Goal: Task Accomplishment & Management: Manage account settings

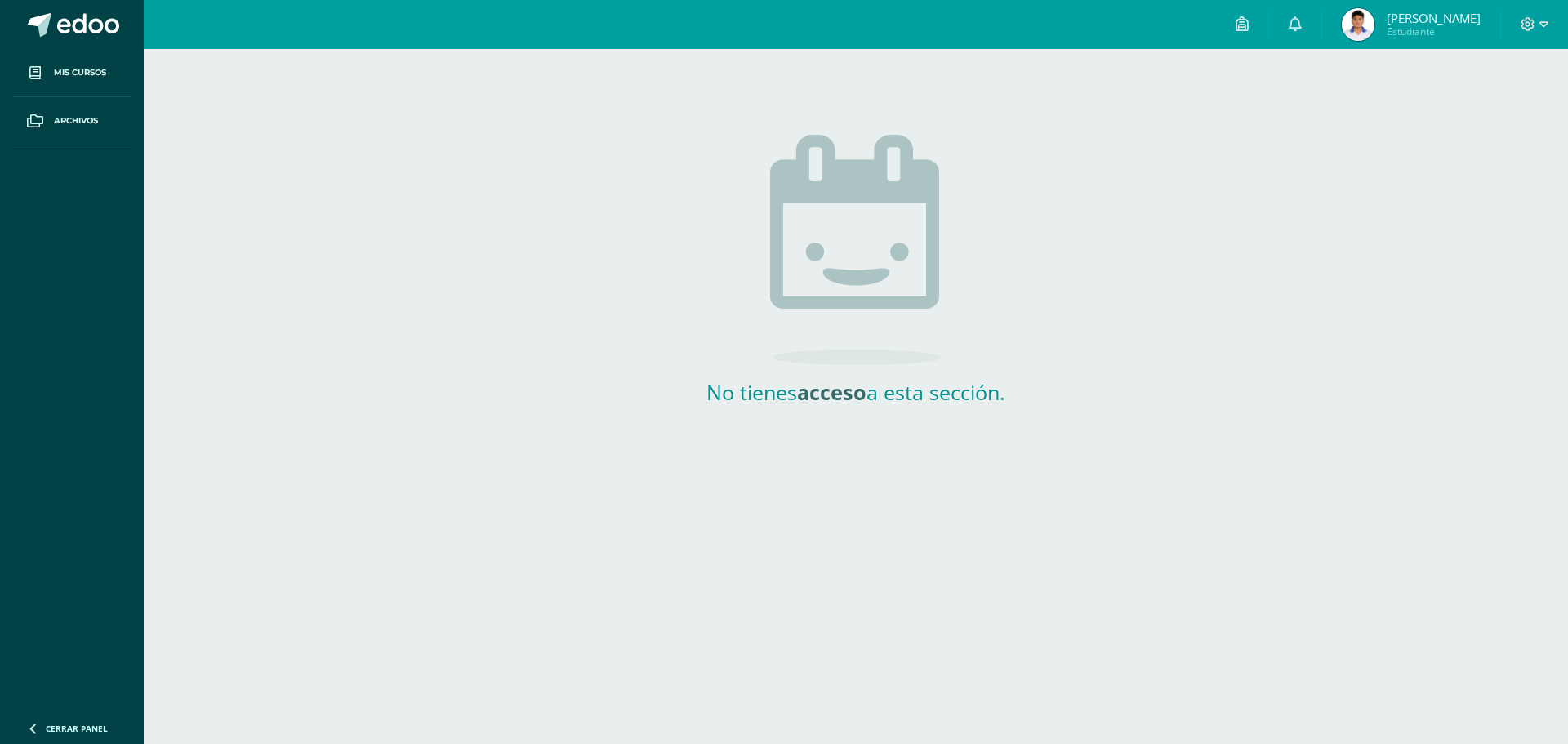
click at [1374, 24] on img at bounding box center [1357, 24] width 32 height 32
click at [1374, 23] on img at bounding box center [1357, 24] width 32 height 32
click at [95, 69] on span "Mis cursos" at bounding box center [80, 72] width 52 height 13
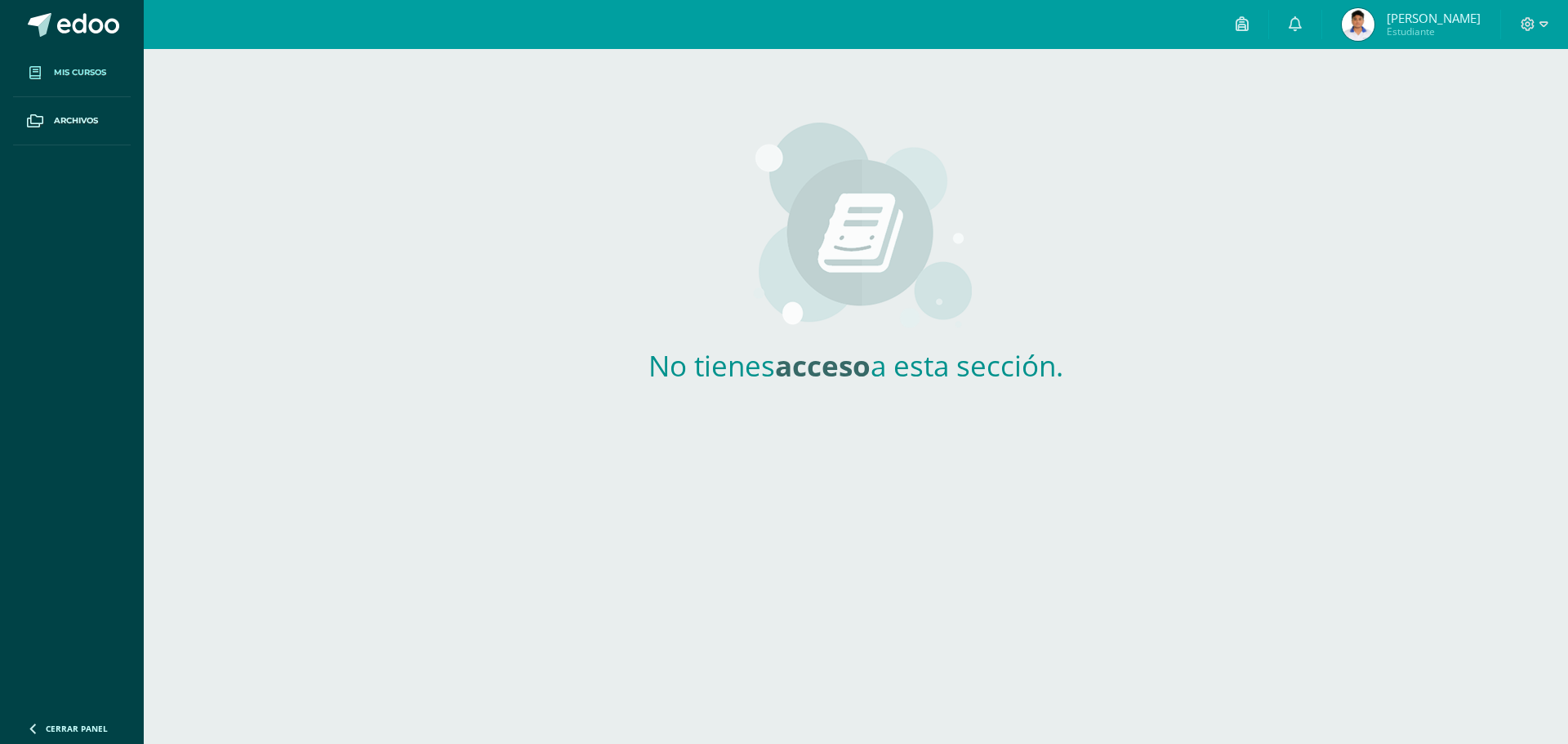
click at [1374, 22] on img at bounding box center [1357, 24] width 32 height 32
click at [1536, 29] on span at bounding box center [1534, 25] width 27 height 18
click at [1496, 114] on span "Cerrar sesión" at bounding box center [1492, 112] width 73 height 16
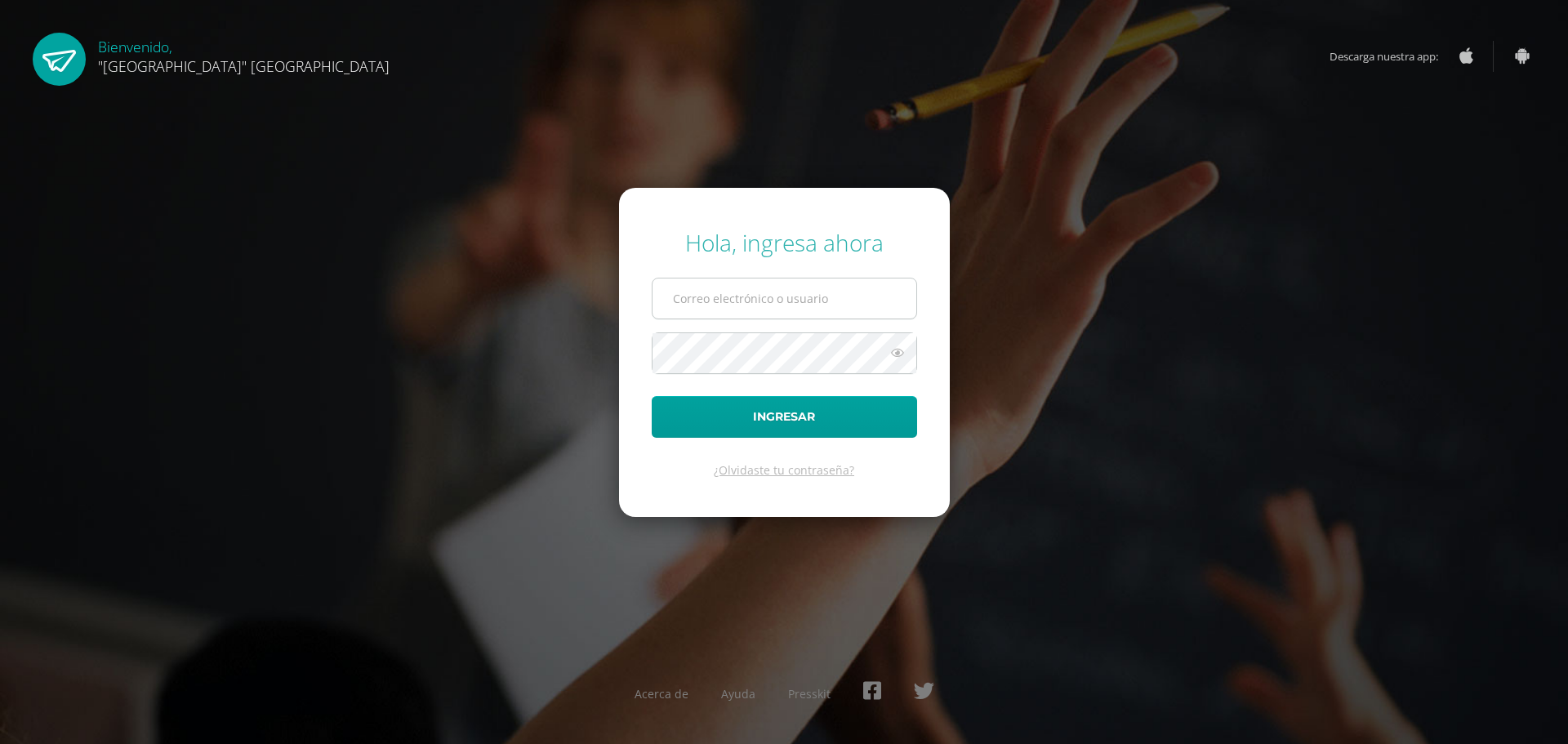
click at [789, 310] on input "text" at bounding box center [784, 298] width 264 height 40
type input "[EMAIL_ADDRESS][DOMAIN_NAME]"
click at [652, 397] on button "Ingresar" at bounding box center [784, 417] width 266 height 42
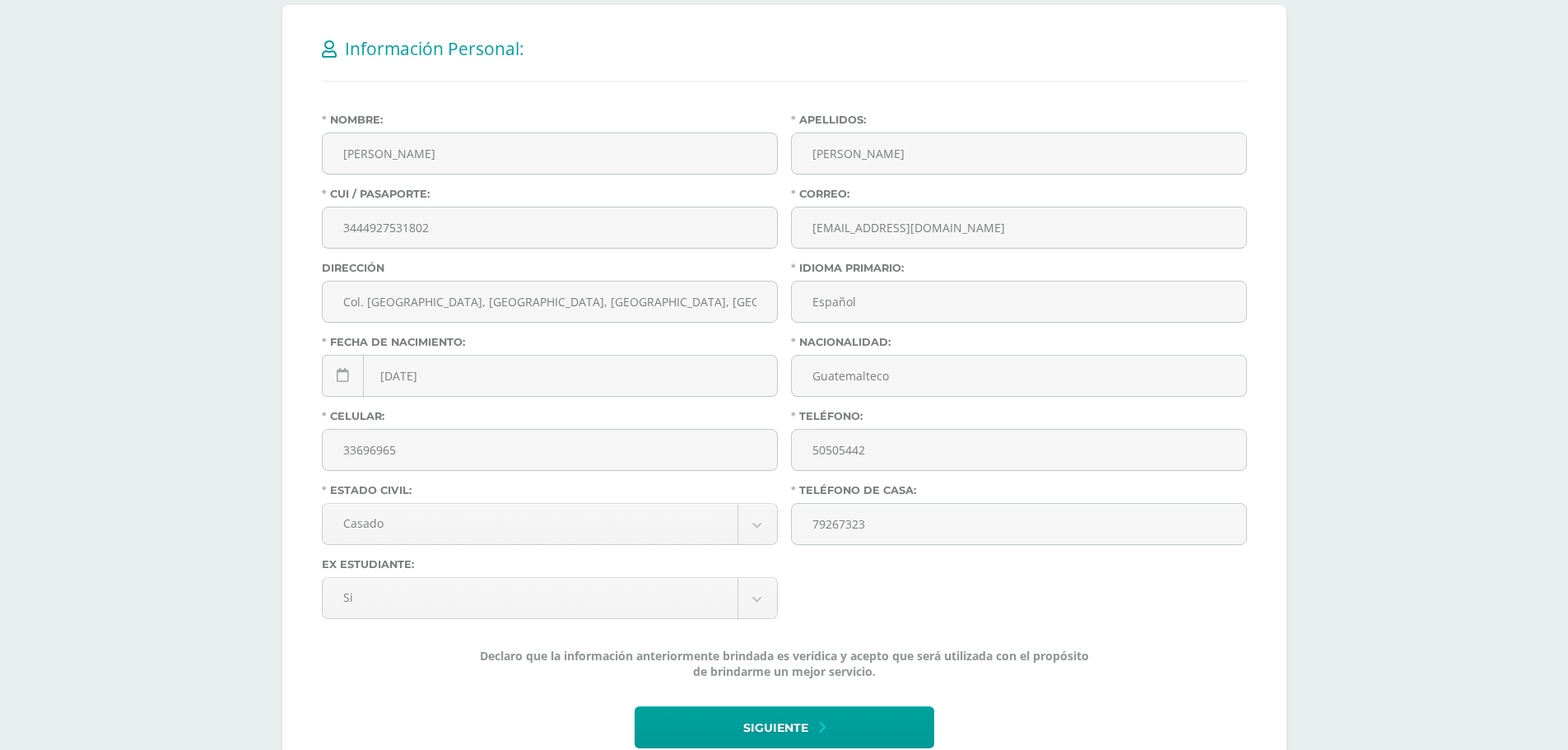
scroll to position [329, 0]
drag, startPoint x: 355, startPoint y: 301, endPoint x: 368, endPoint y: 307, distance: 14.3
click at [355, 301] on input "Col. Linda Vista, Barrio Tecuan, Agua Blanca, Jutiapa" at bounding box center [549, 301] width 454 height 40
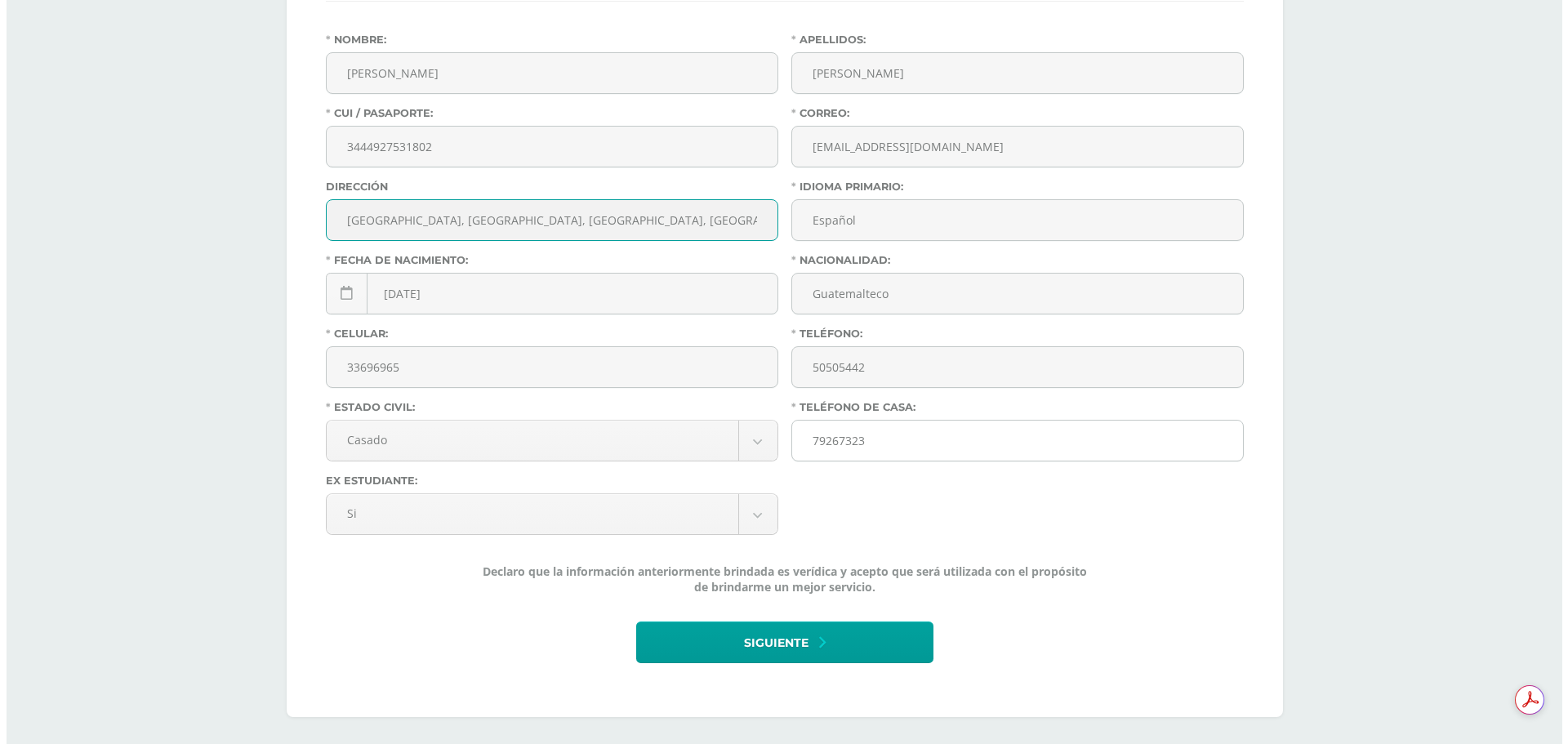
scroll to position [411, 0]
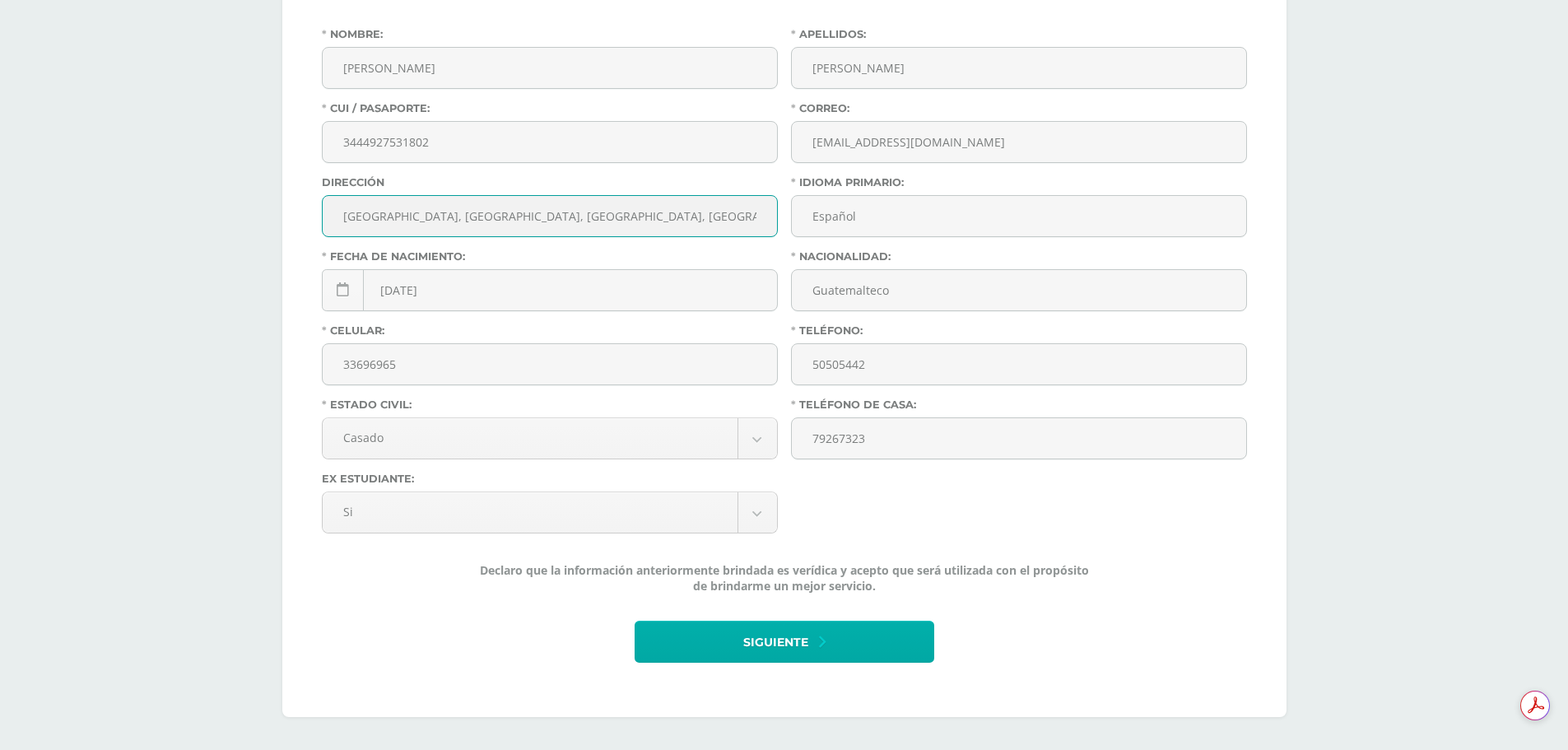
type input "Colonia Linda Vista, Barrio Tecuan, Agua Blanca, Jutiapa"
click at [768, 642] on span "Siguiente" at bounding box center [776, 642] width 65 height 40
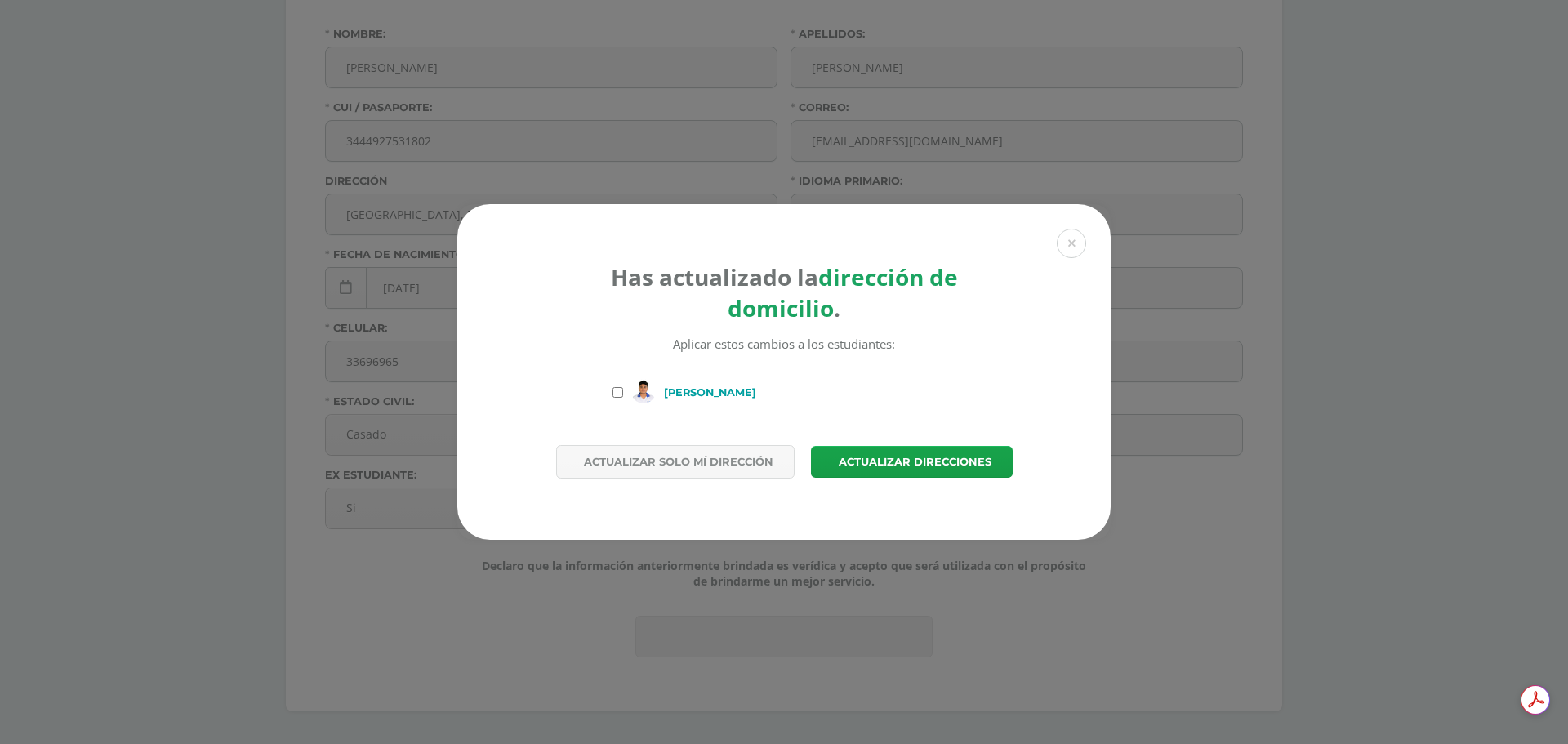
click at [619, 394] on input "[PERSON_NAME]" at bounding box center [618, 392] width 11 height 11
checkbox input "true"
click at [873, 460] on span "Actualizar direcciones" at bounding box center [914, 462] width 152 height 30
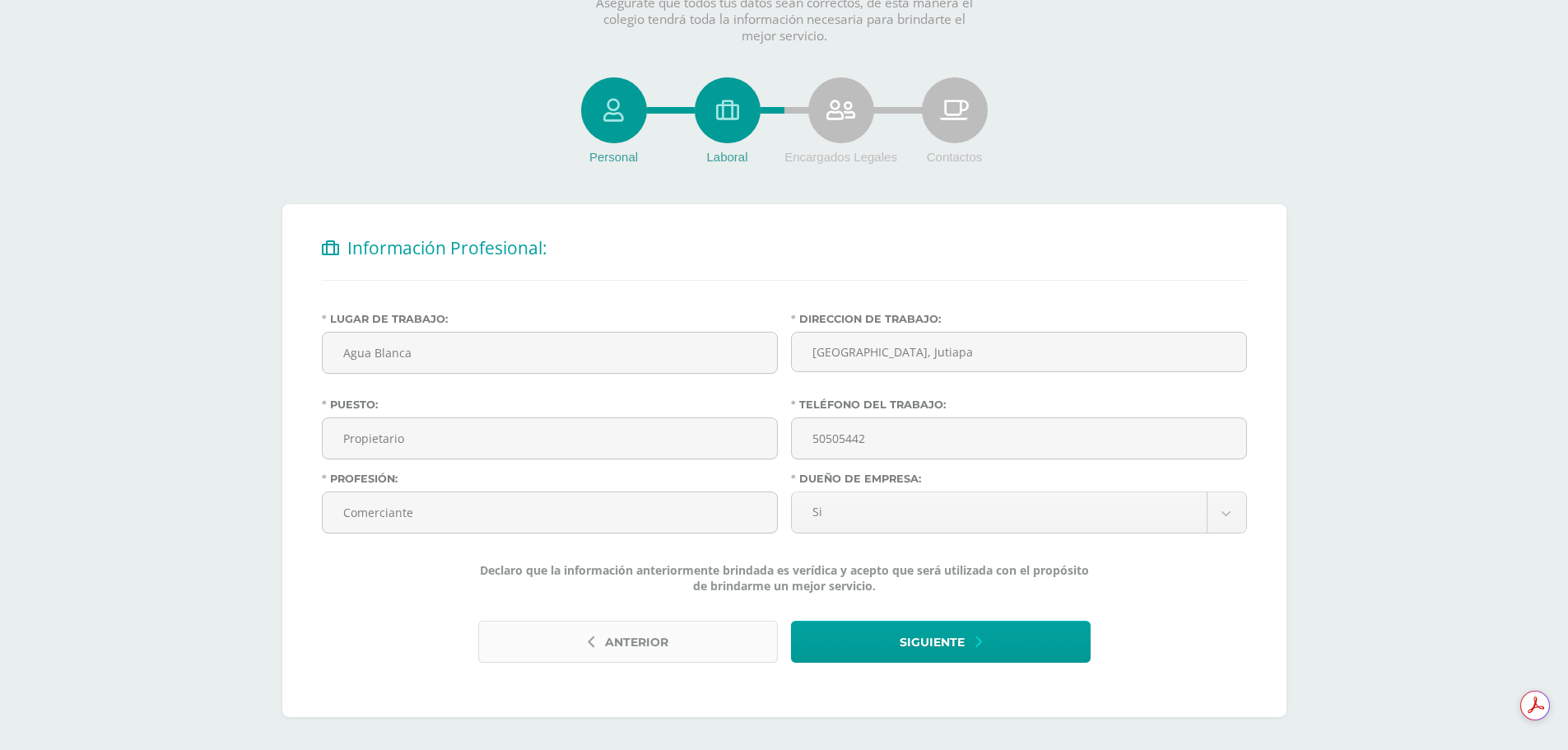
click at [597, 637] on button "Anterior" at bounding box center [628, 642] width 300 height 42
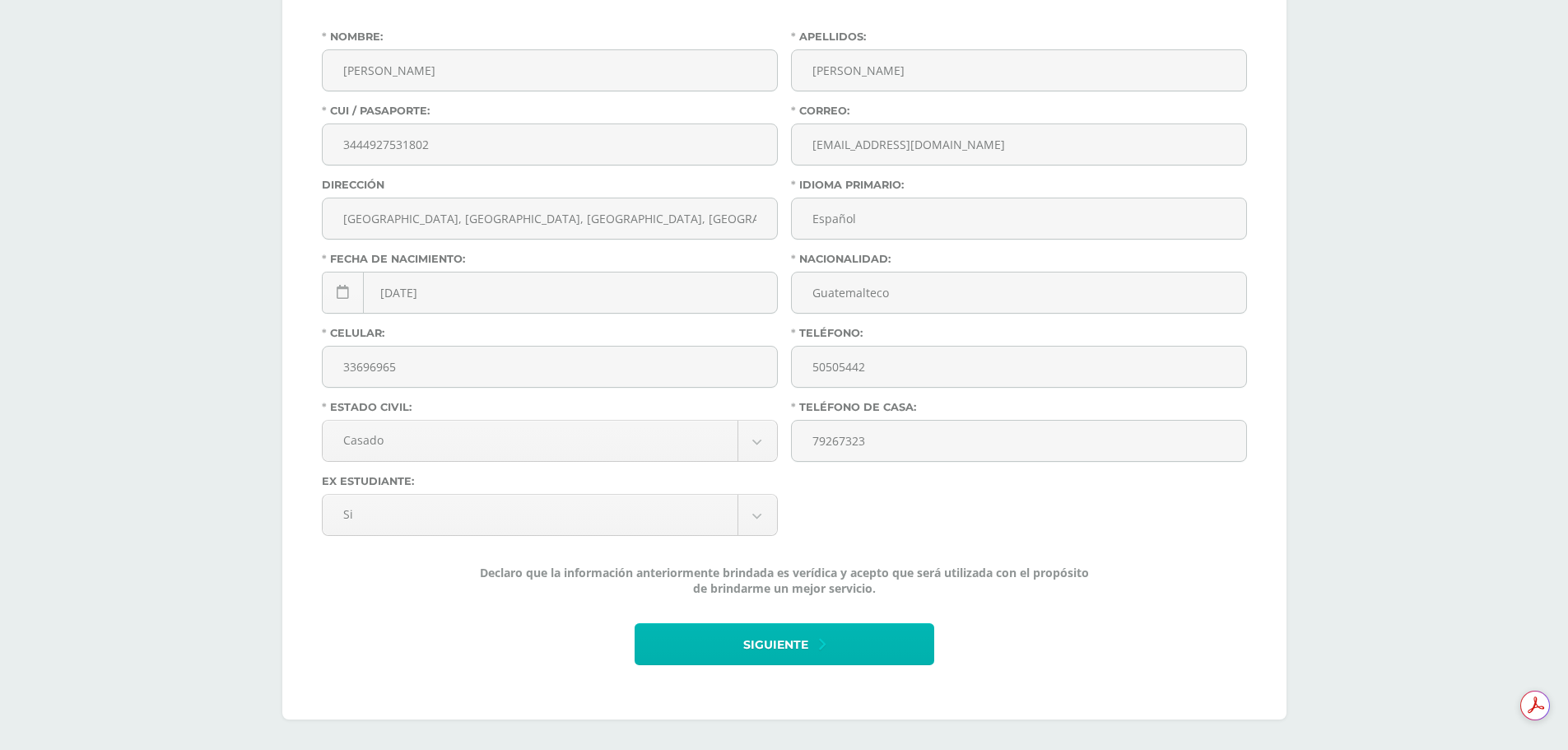
click at [781, 642] on span "Siguiente" at bounding box center [776, 645] width 65 height 40
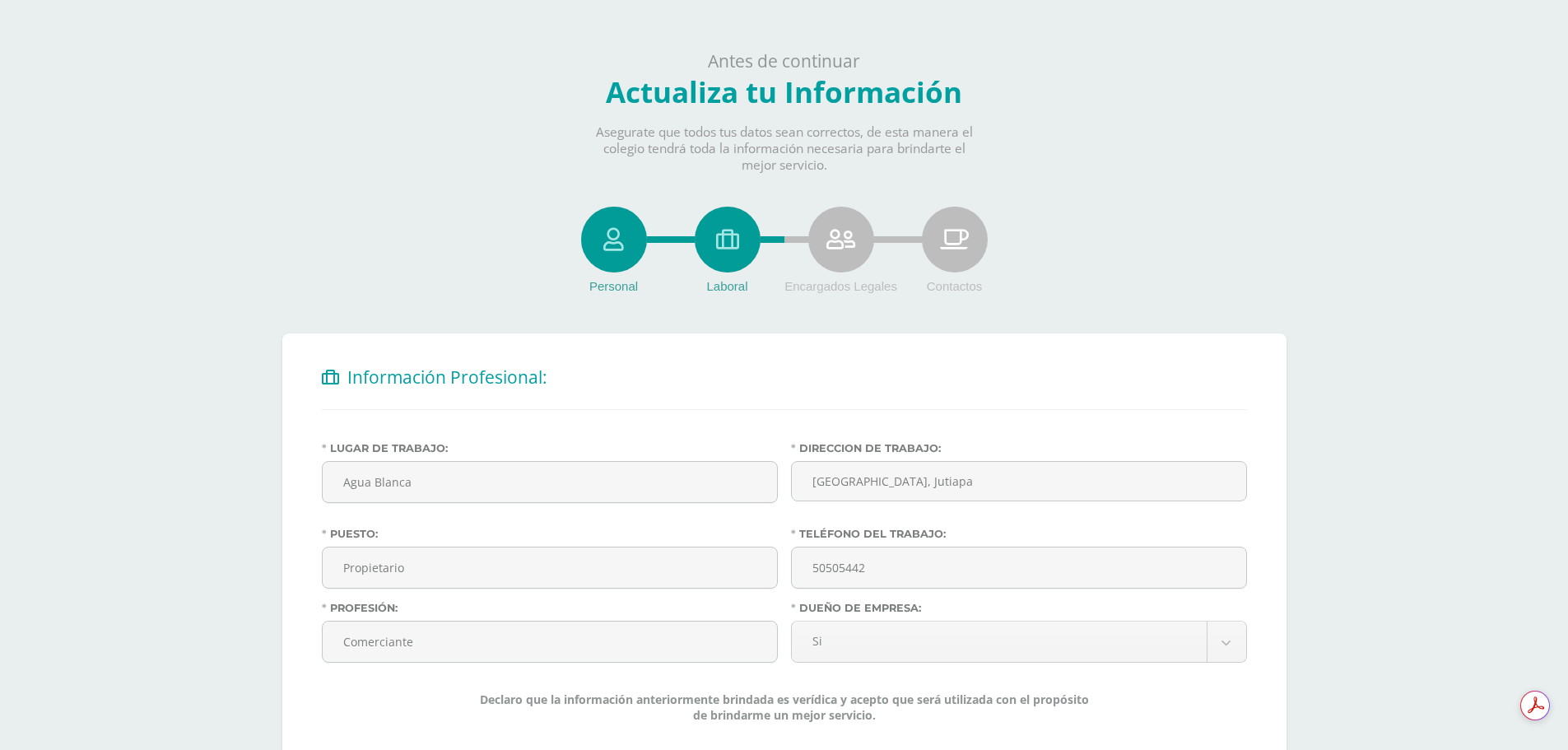
click at [504, 448] on label "Lugar de Trabajo:" at bounding box center [549, 448] width 456 height 13
click at [504, 462] on input "Agua Blanca" at bounding box center [549, 482] width 454 height 40
click at [238, 452] on div "Antes de continuar Actualiza tu Información Asegurate que todos tus datos sean …" at bounding box center [784, 464] width 1568 height 831
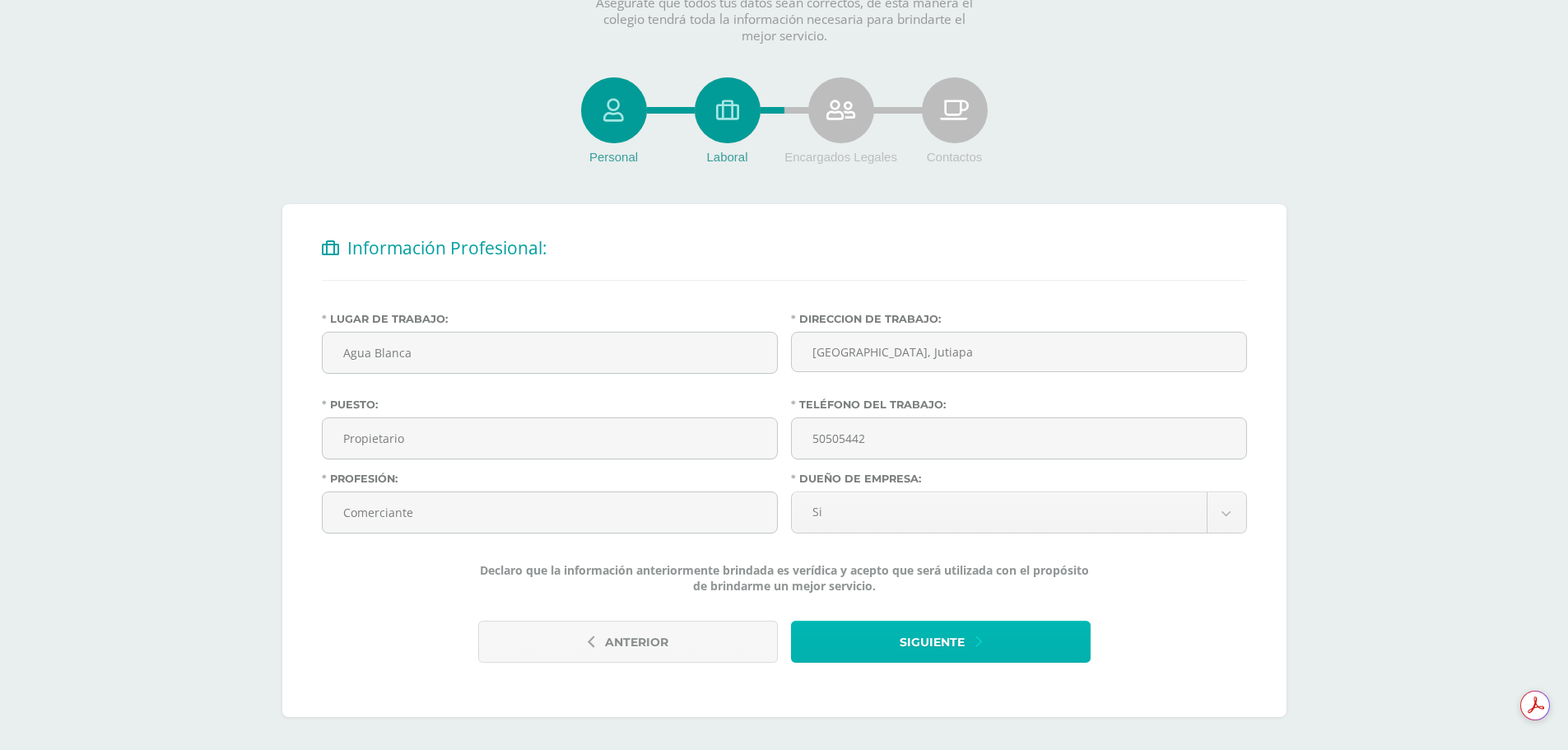
click at [943, 644] on span "Siguiente" at bounding box center [932, 642] width 65 height 40
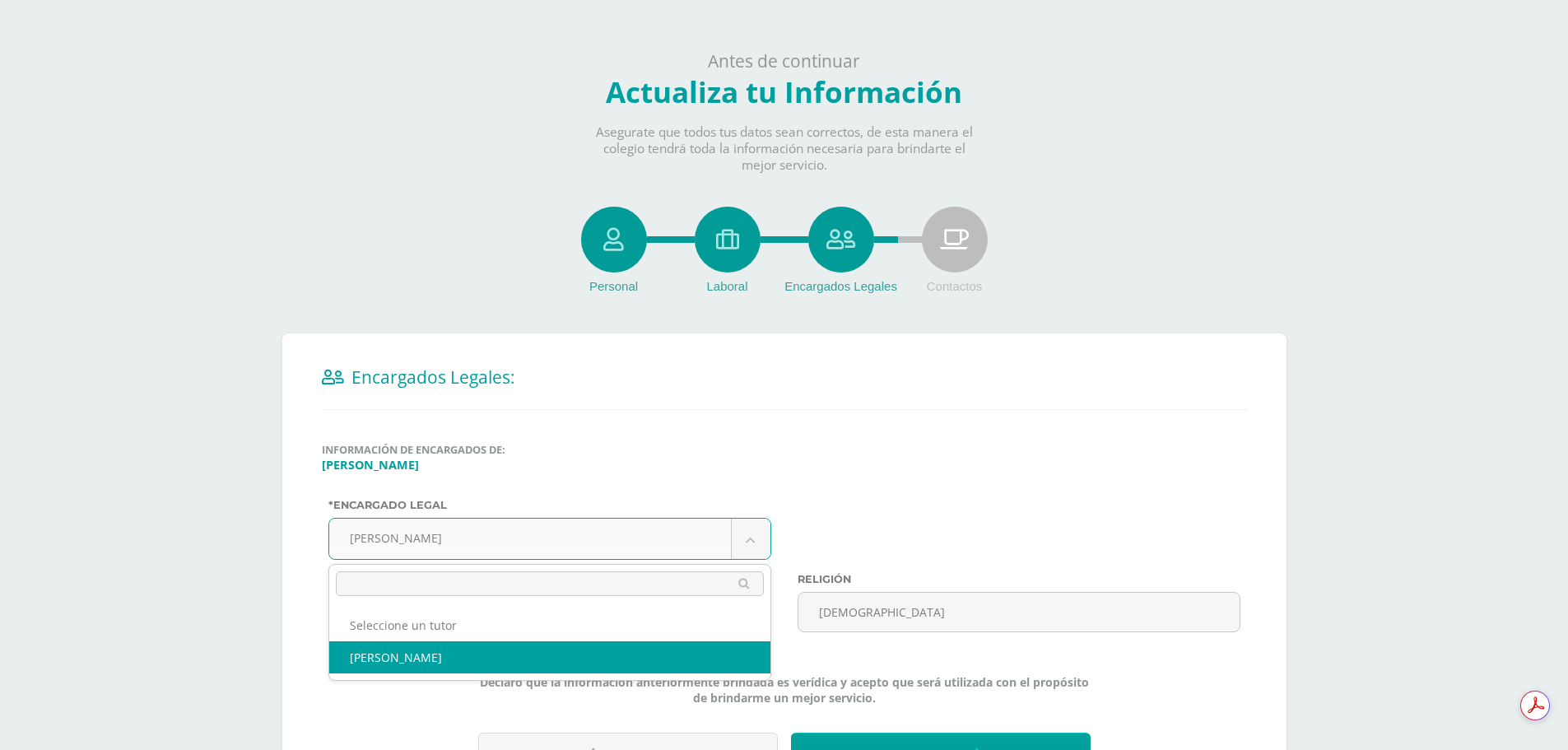
click at [747, 533] on body "Antes de continuar Actualiza tu Información Asegurate que todos tus datos sean …" at bounding box center [784, 431] width 1568 height 863
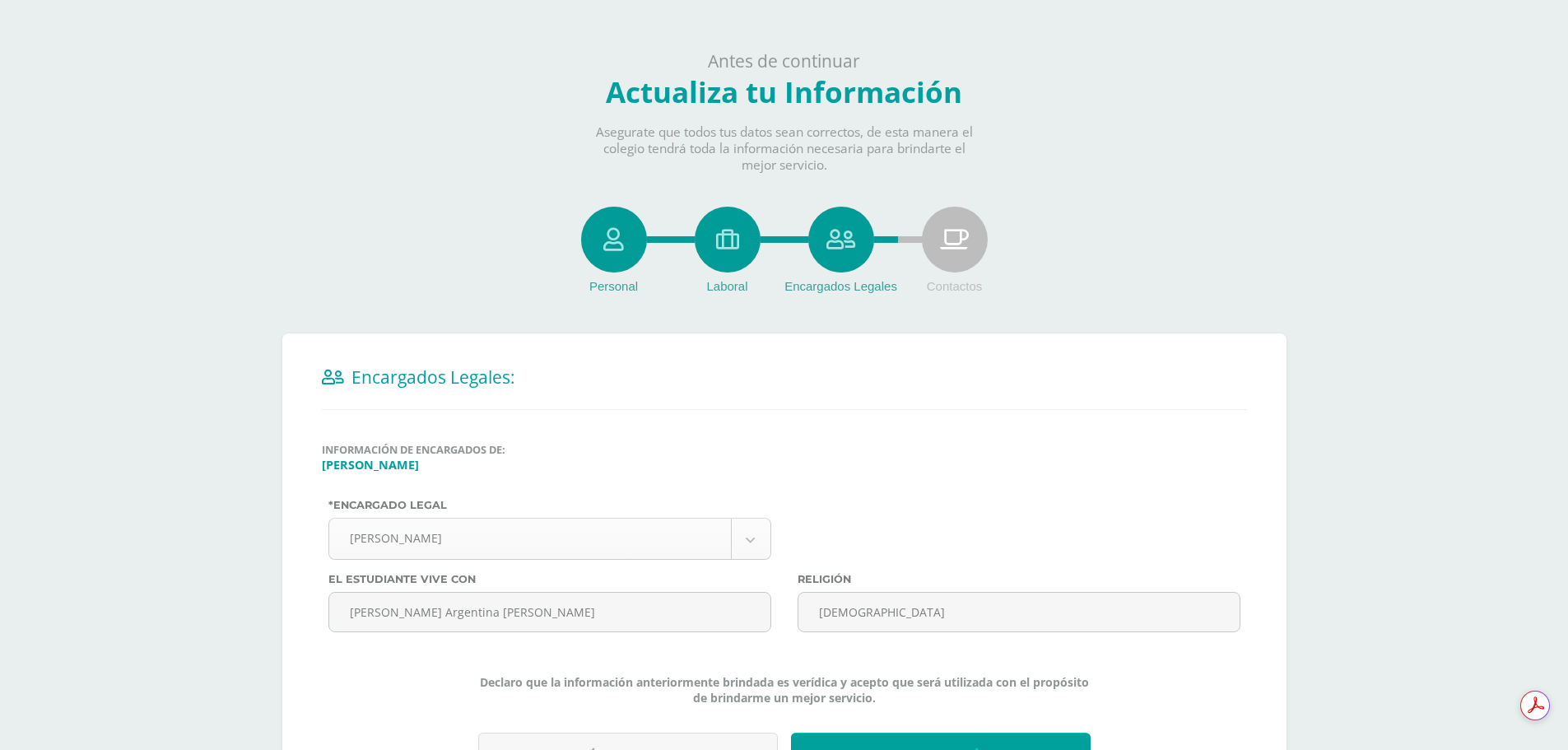
click at [747, 533] on body "Antes de continuar Actualiza tu Información Asegurate que todos tus datos sean …" at bounding box center [784, 431] width 1568 height 863
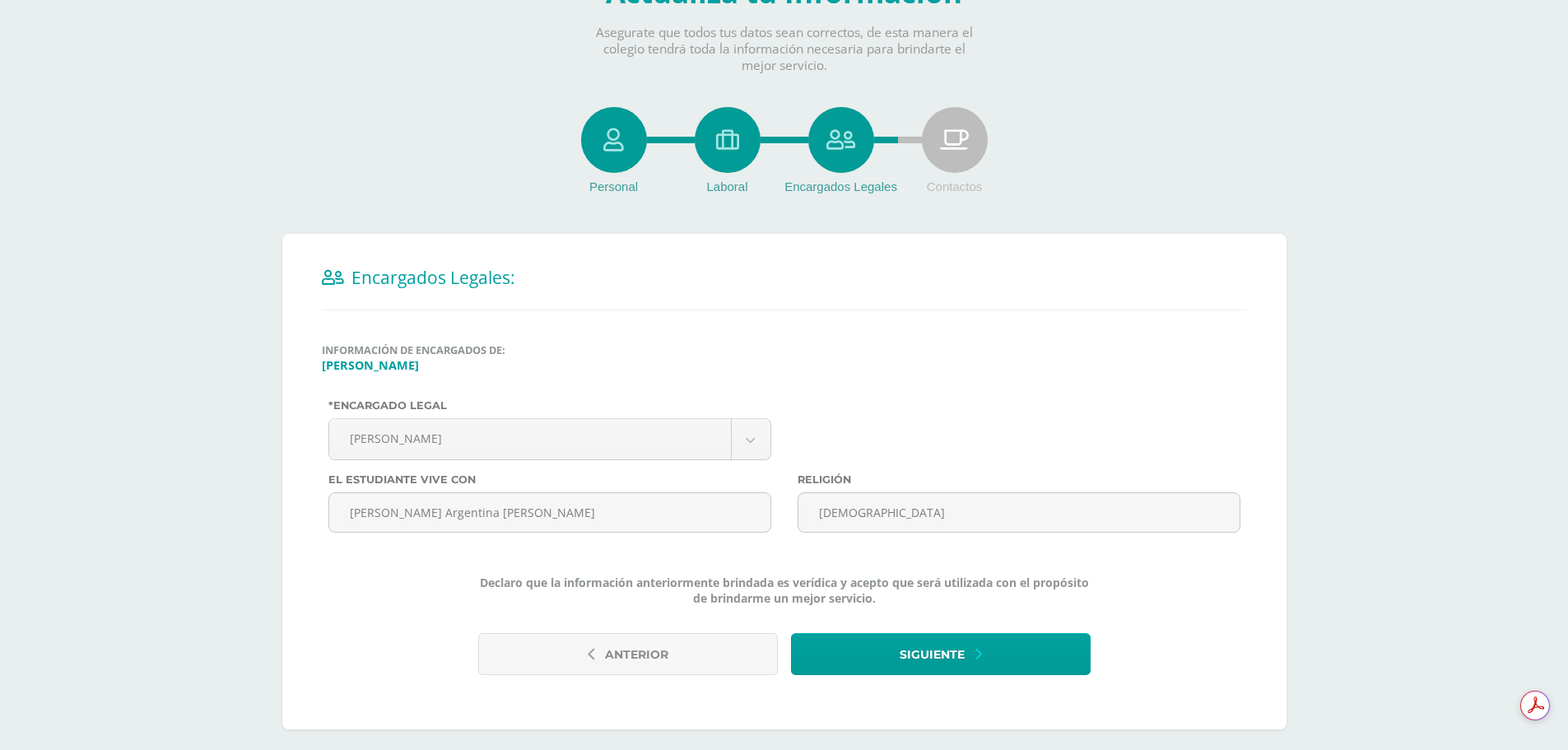
scroll to position [112, 0]
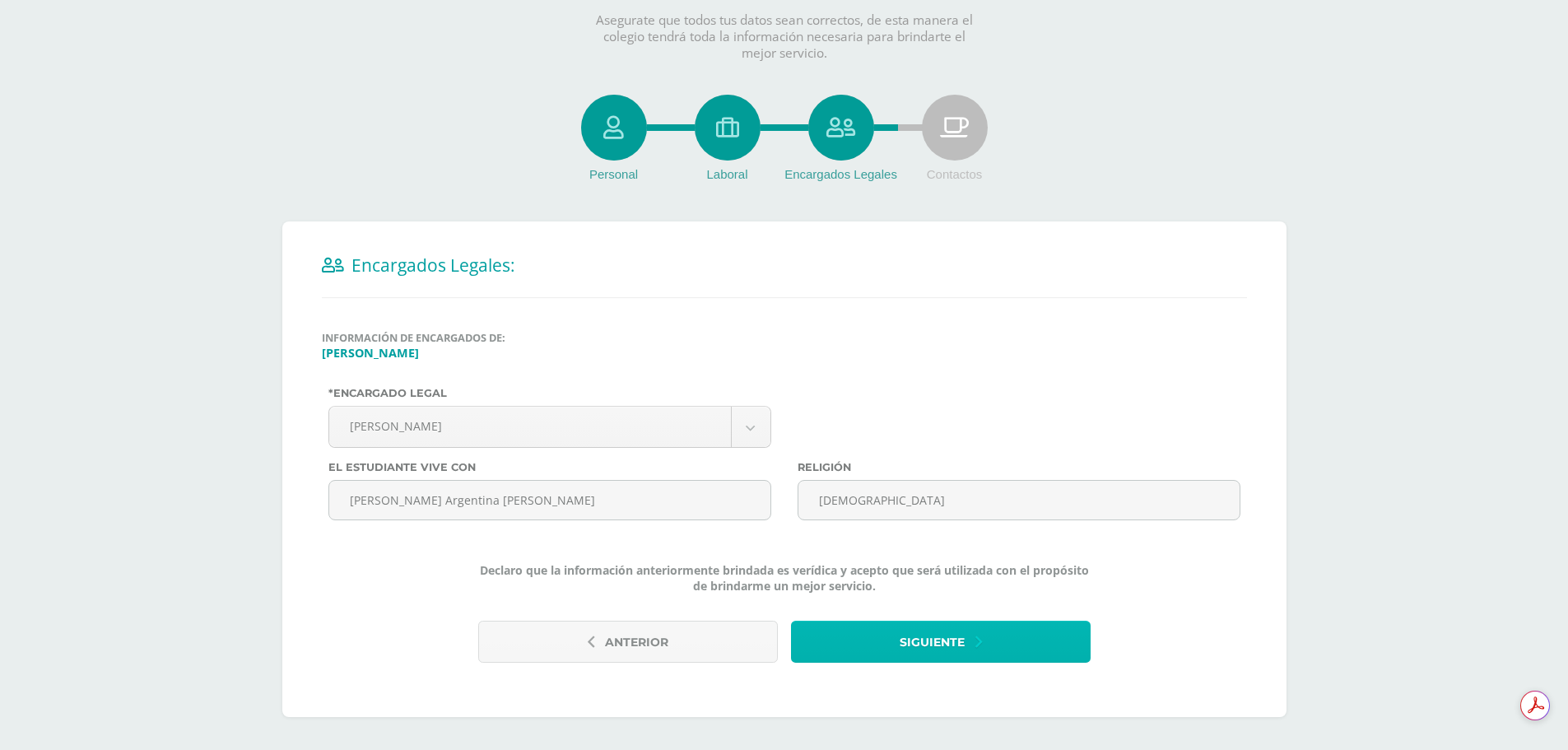
click at [917, 662] on span "Siguiente" at bounding box center [932, 642] width 65 height 40
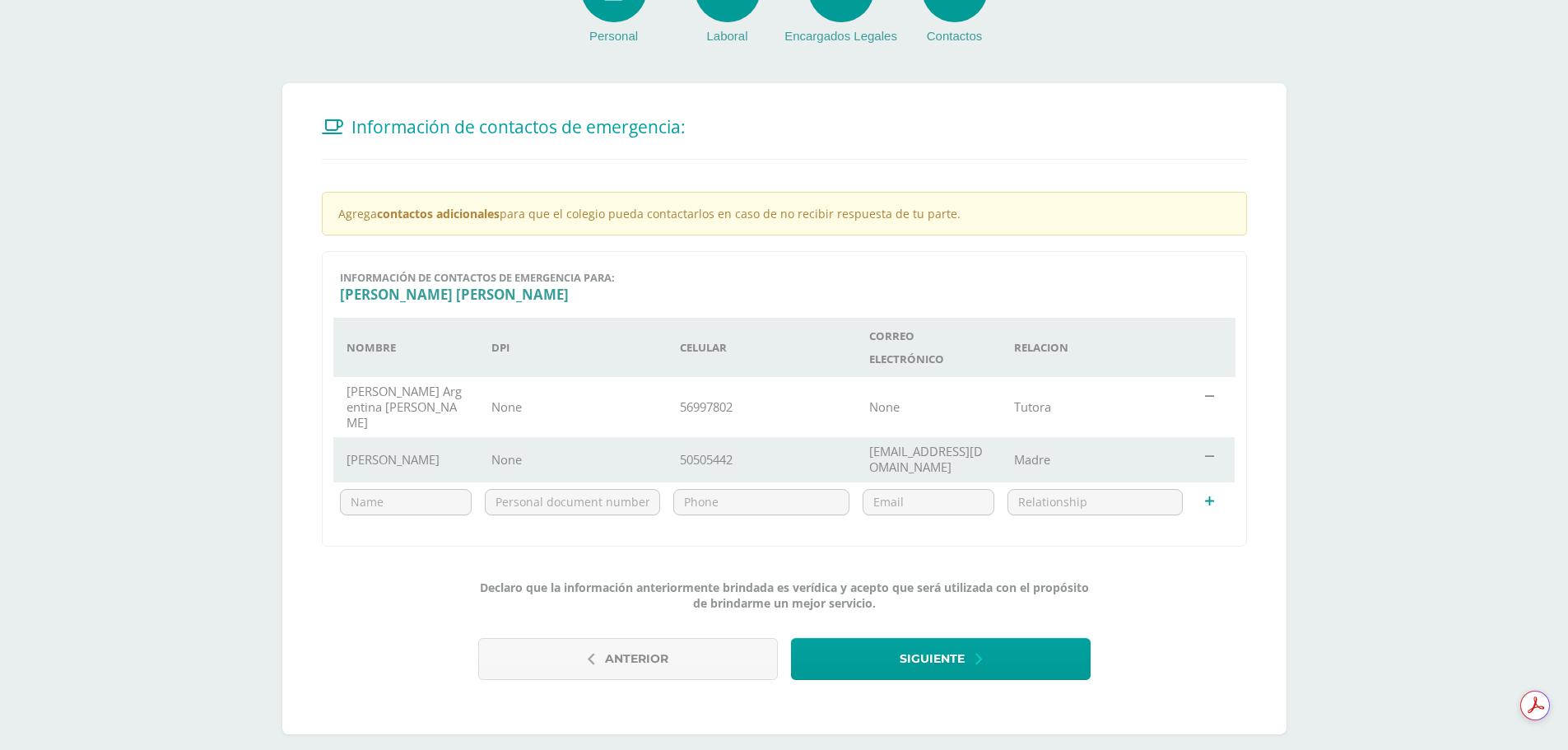
scroll to position [251, 0]
click at [690, 382] on td "56997802" at bounding box center [761, 406] width 190 height 60
click at [722, 402] on td "56997802" at bounding box center [761, 406] width 190 height 60
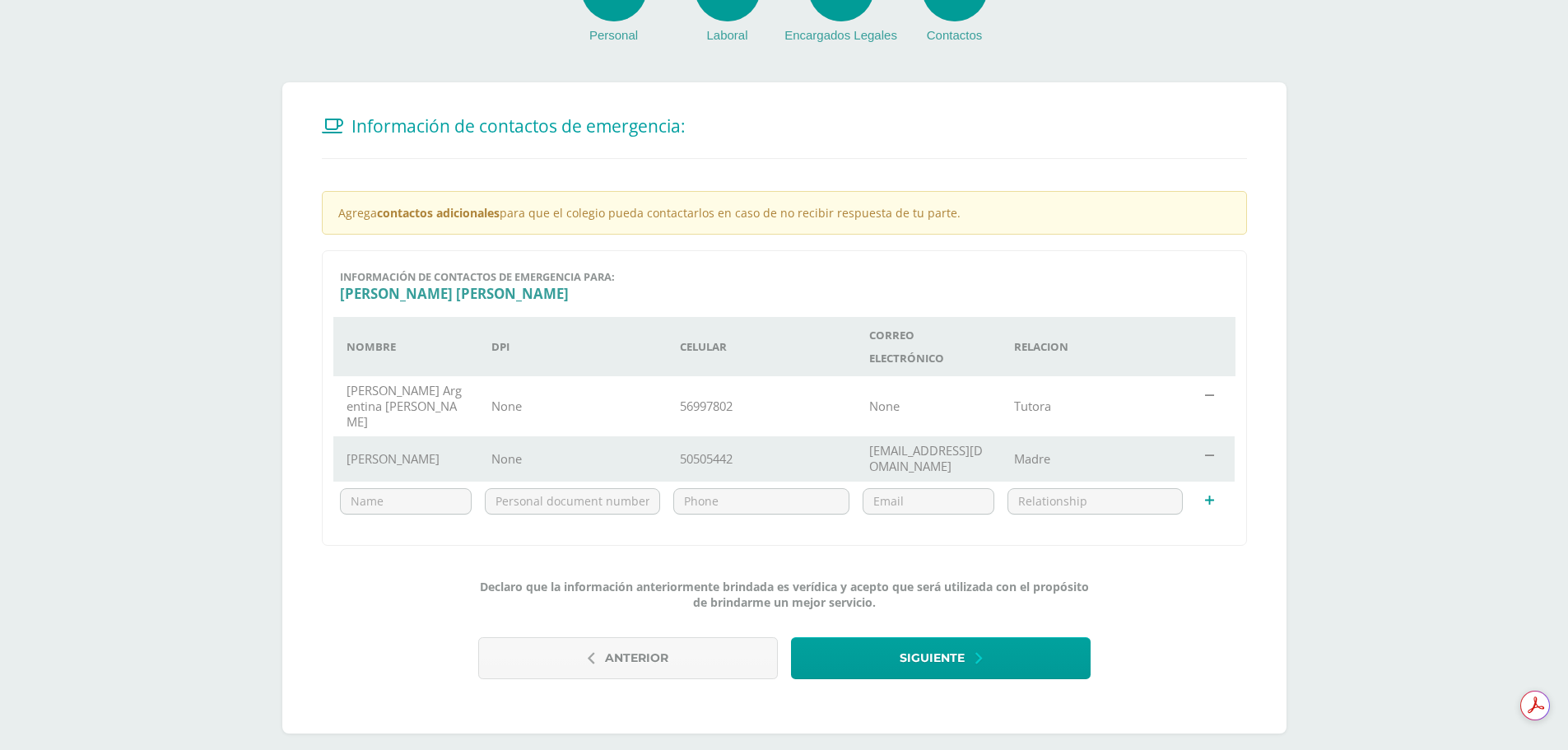
click at [367, 299] on h3 "Ian Fabricio" at bounding box center [784, 293] width 889 height 19
click at [968, 637] on button "Siguiente" at bounding box center [940, 658] width 300 height 42
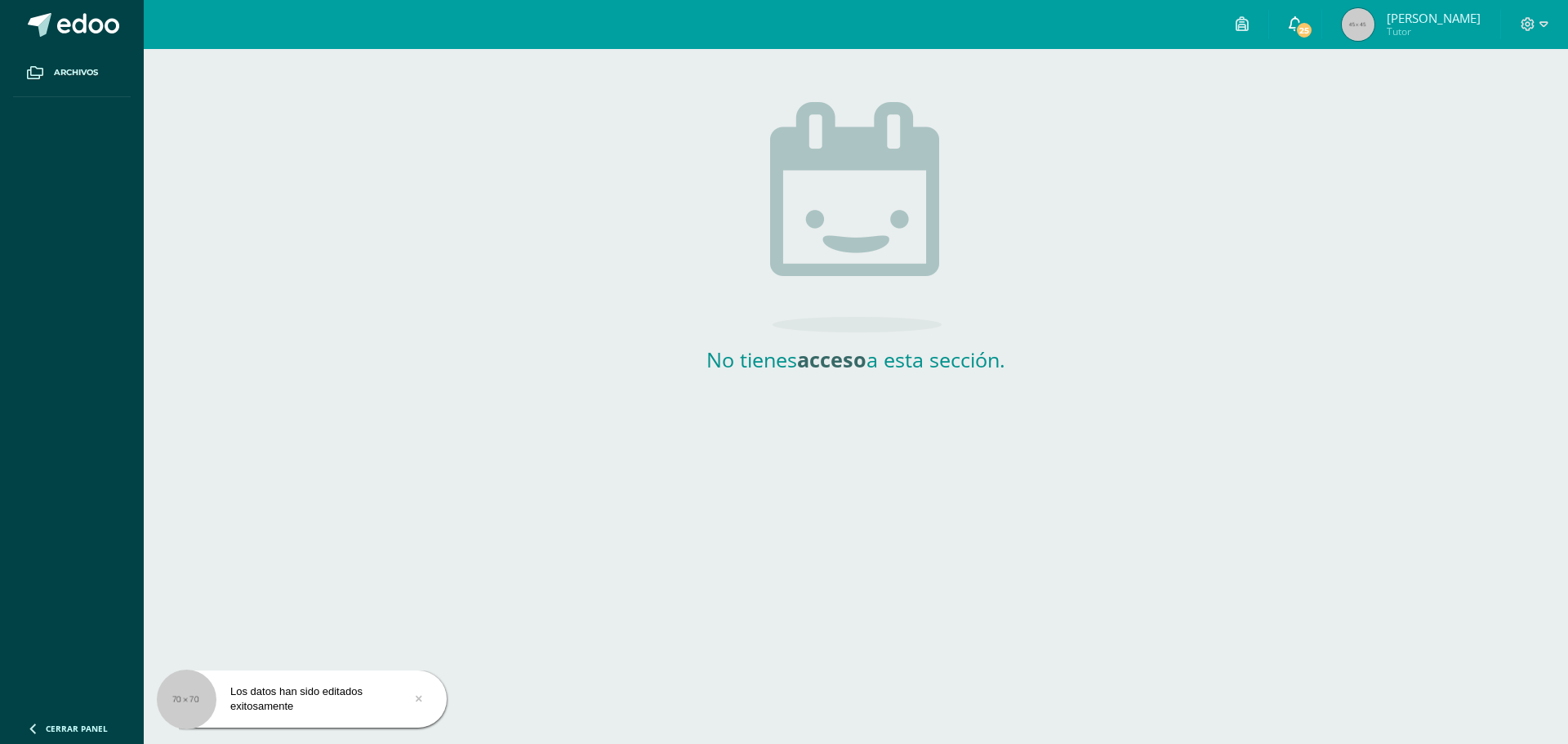
click at [1313, 30] on span "25" at bounding box center [1304, 30] width 18 height 18
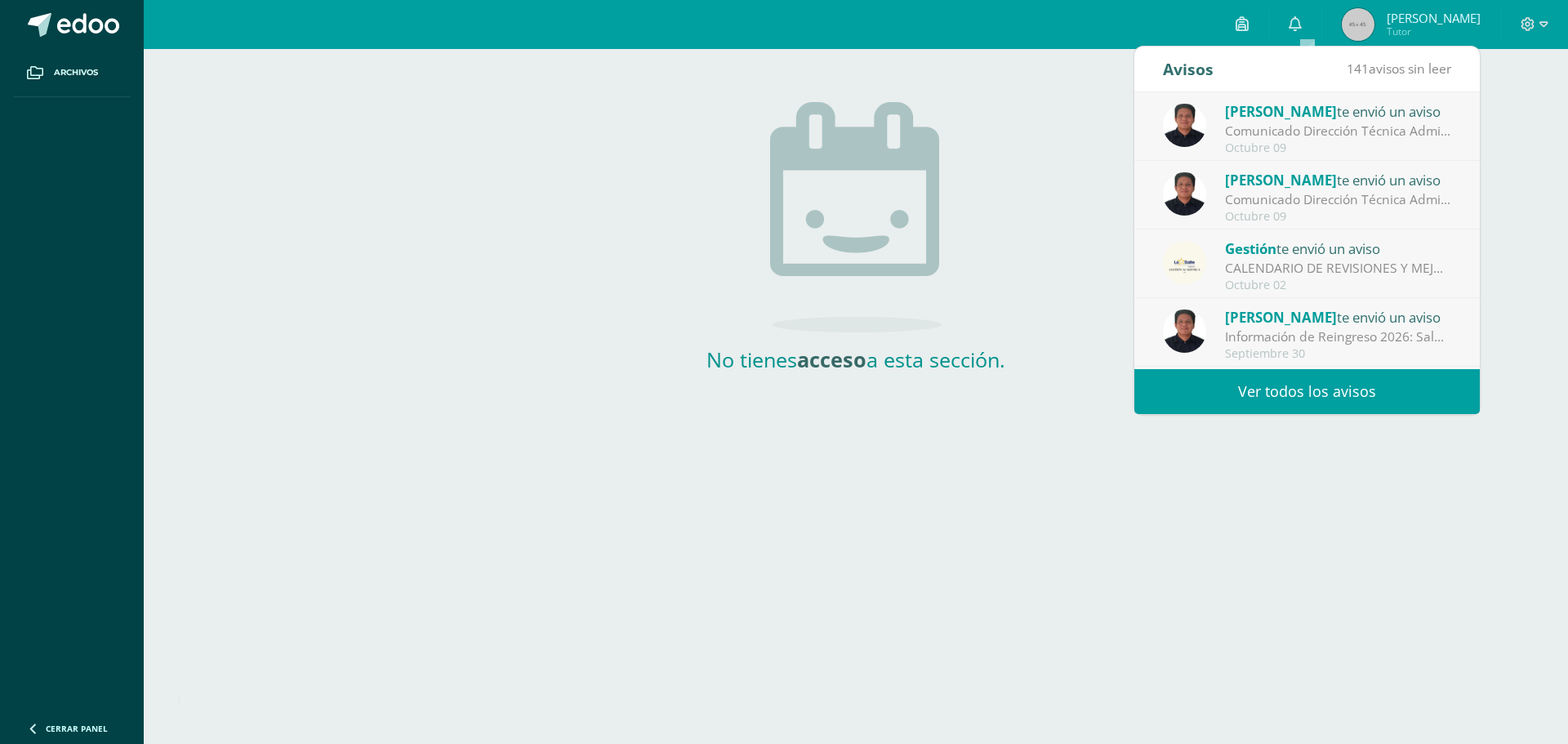
click at [1297, 129] on div "Comunicado Dirección Técnica Administrativa y Contabilidad: Saludos Cordiales, …" at bounding box center [1338, 131] width 227 height 19
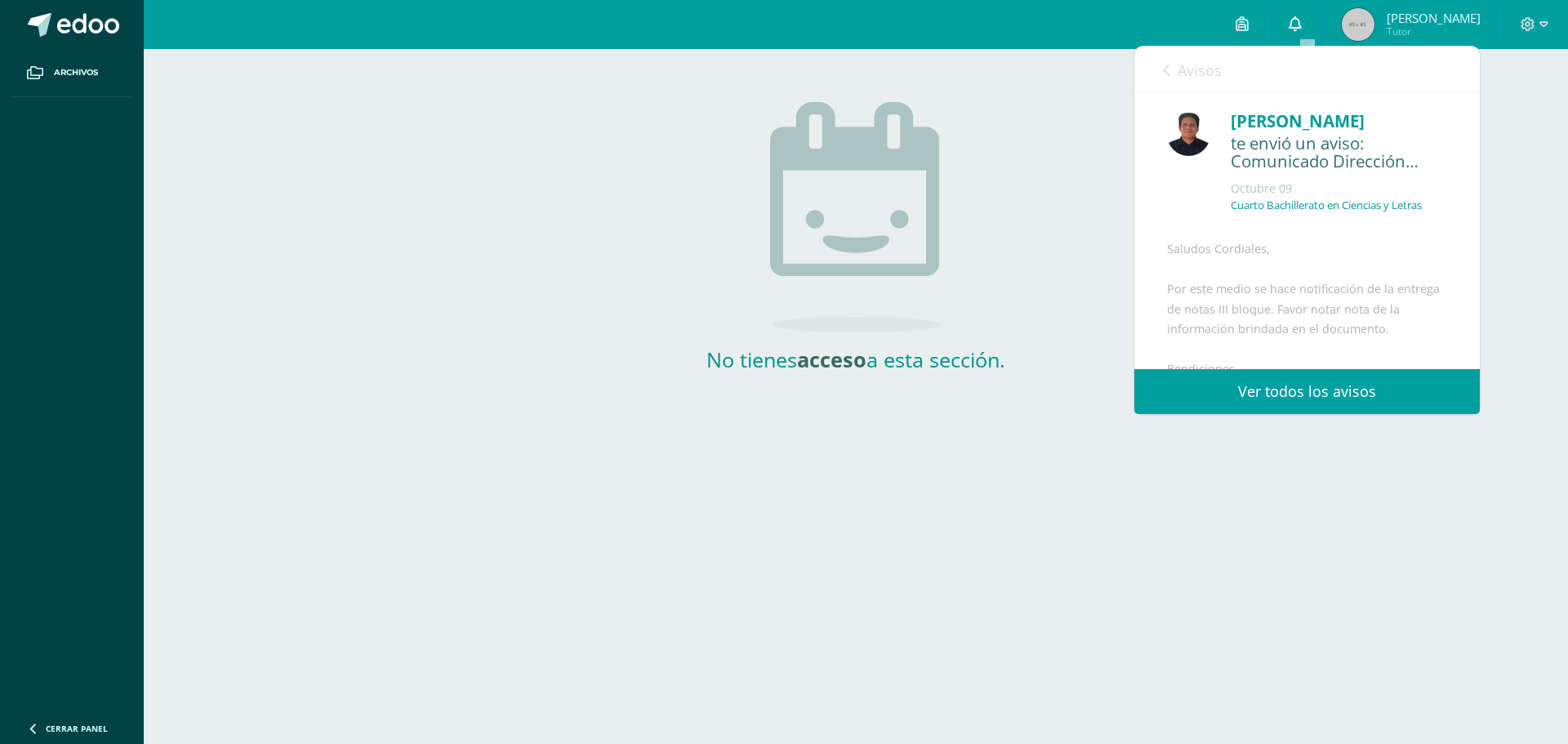
click at [1302, 18] on icon at bounding box center [1296, 24] width 13 height 15
click at [1430, 17] on span "[PERSON_NAME]" at bounding box center [1433, 18] width 94 height 17
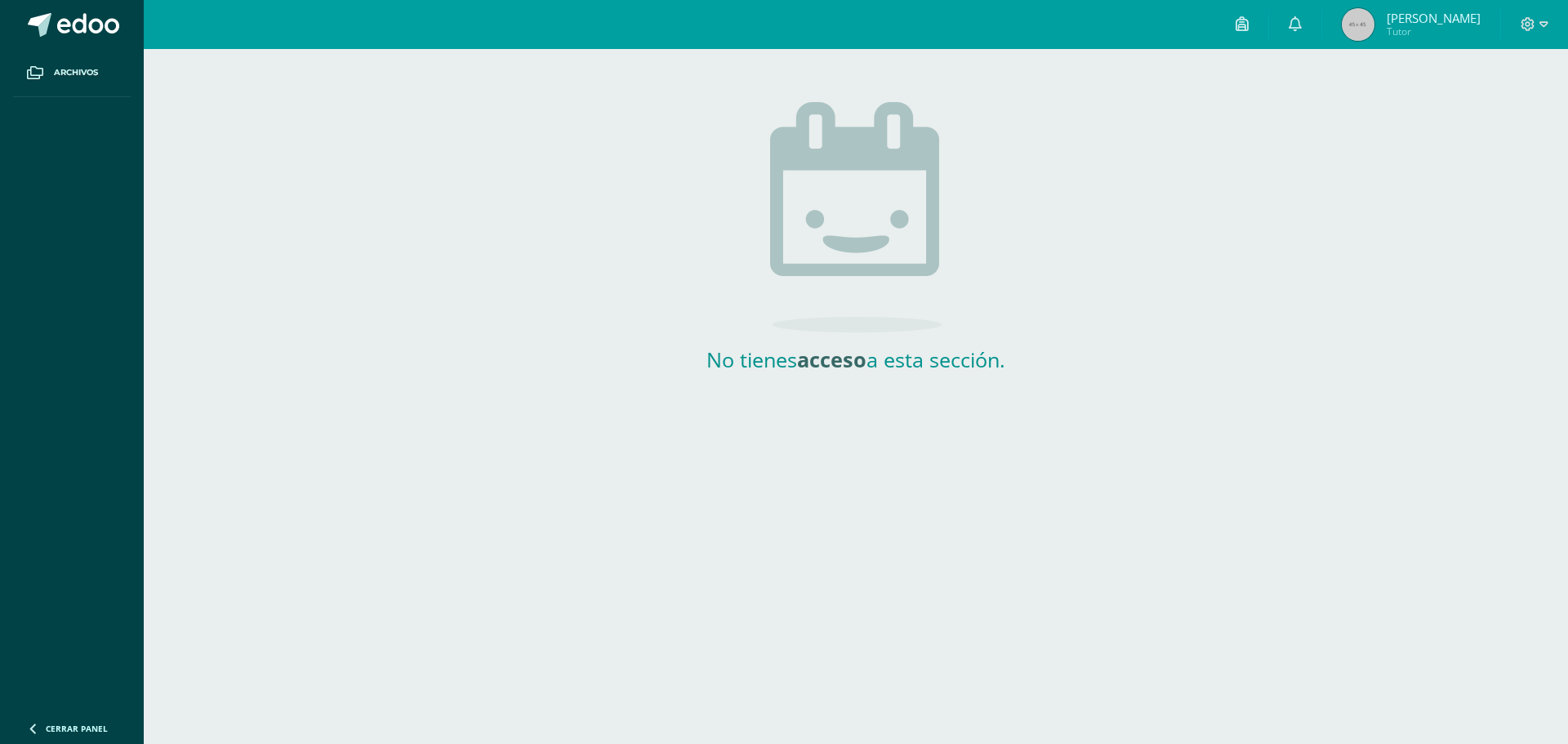
click at [1430, 17] on span "[PERSON_NAME]" at bounding box center [1433, 18] width 94 height 17
click at [1535, 22] on icon at bounding box center [1528, 25] width 15 height 15
click at [1248, 22] on icon at bounding box center [1242, 24] width 13 height 15
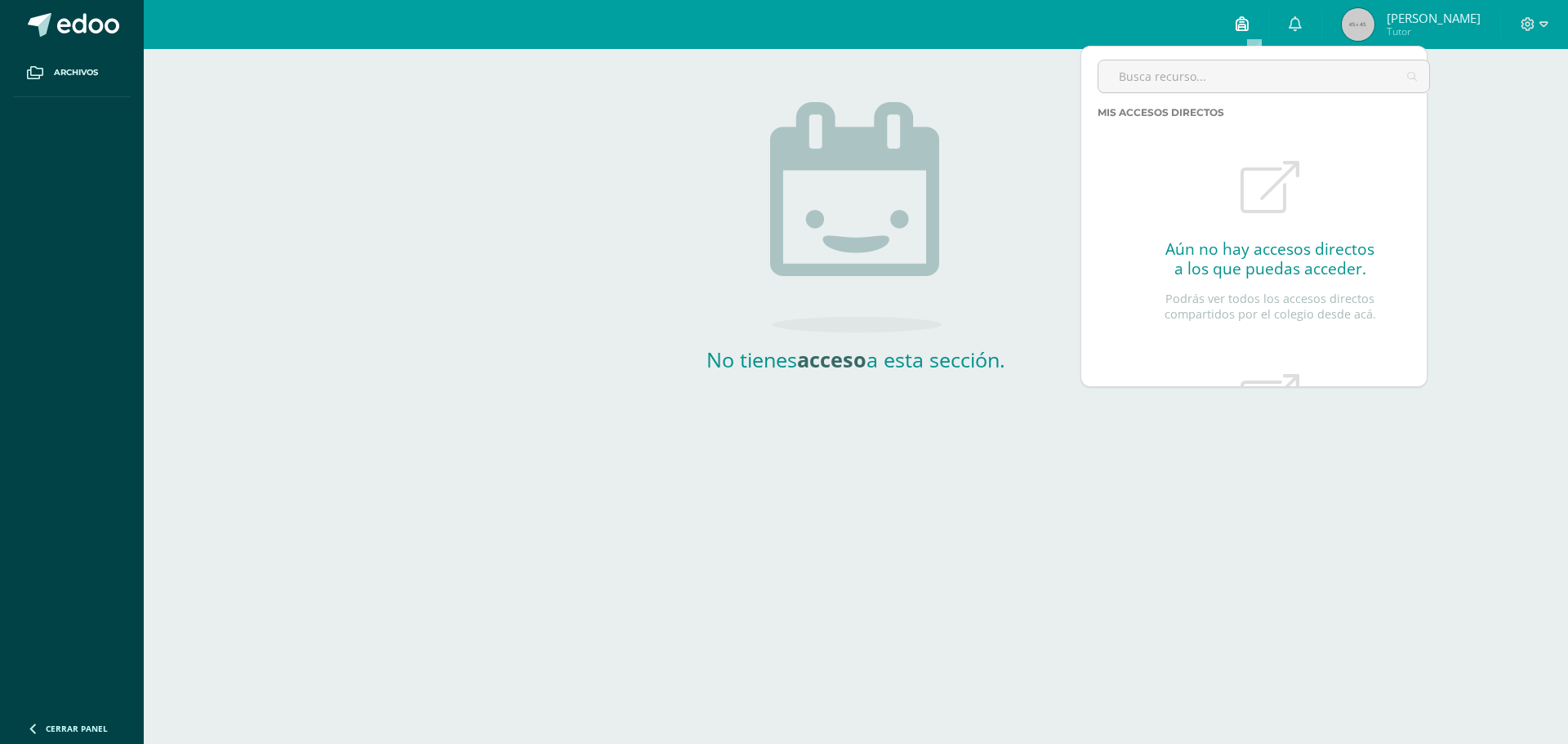
click at [1248, 22] on icon at bounding box center [1242, 24] width 13 height 15
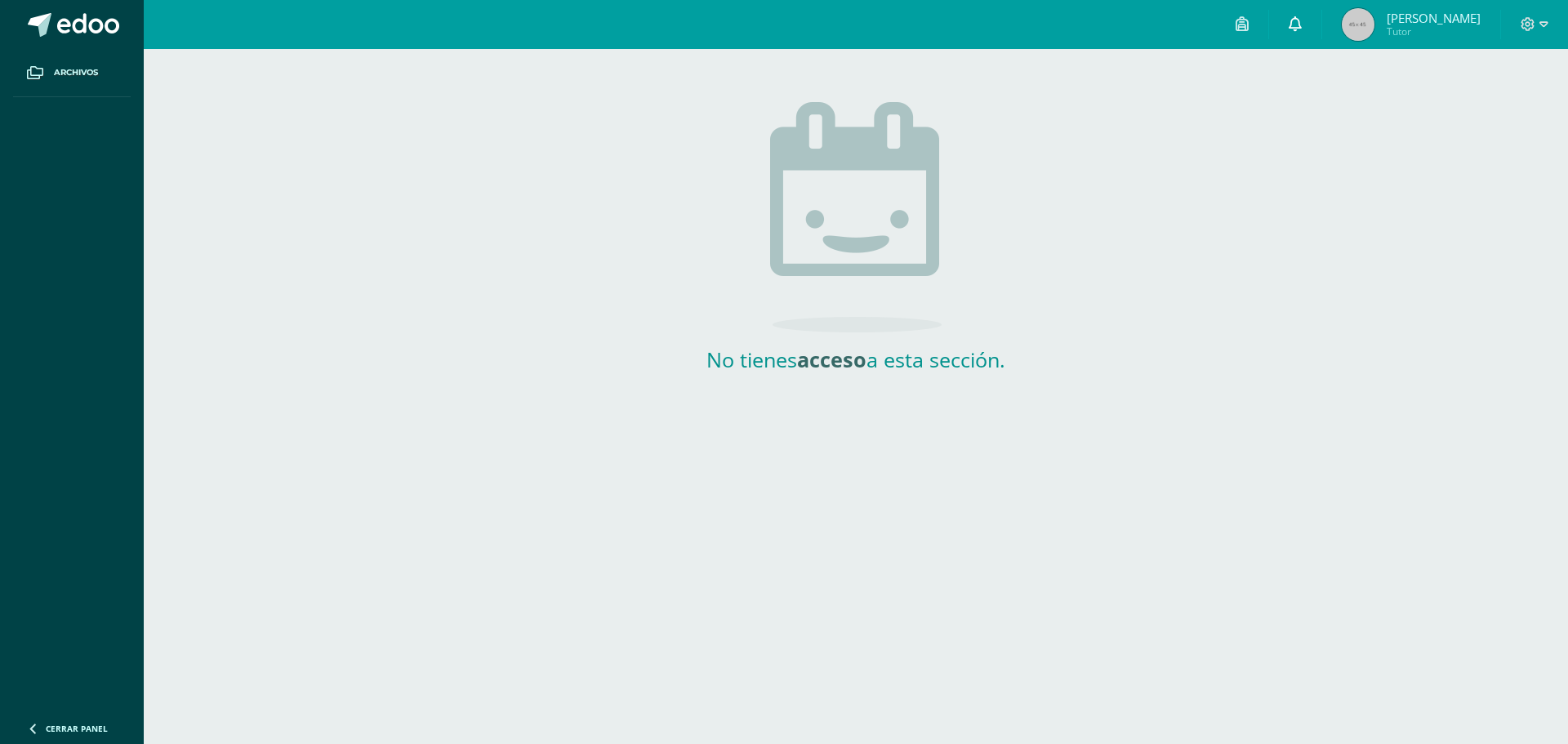
click at [1302, 19] on icon at bounding box center [1296, 24] width 13 height 15
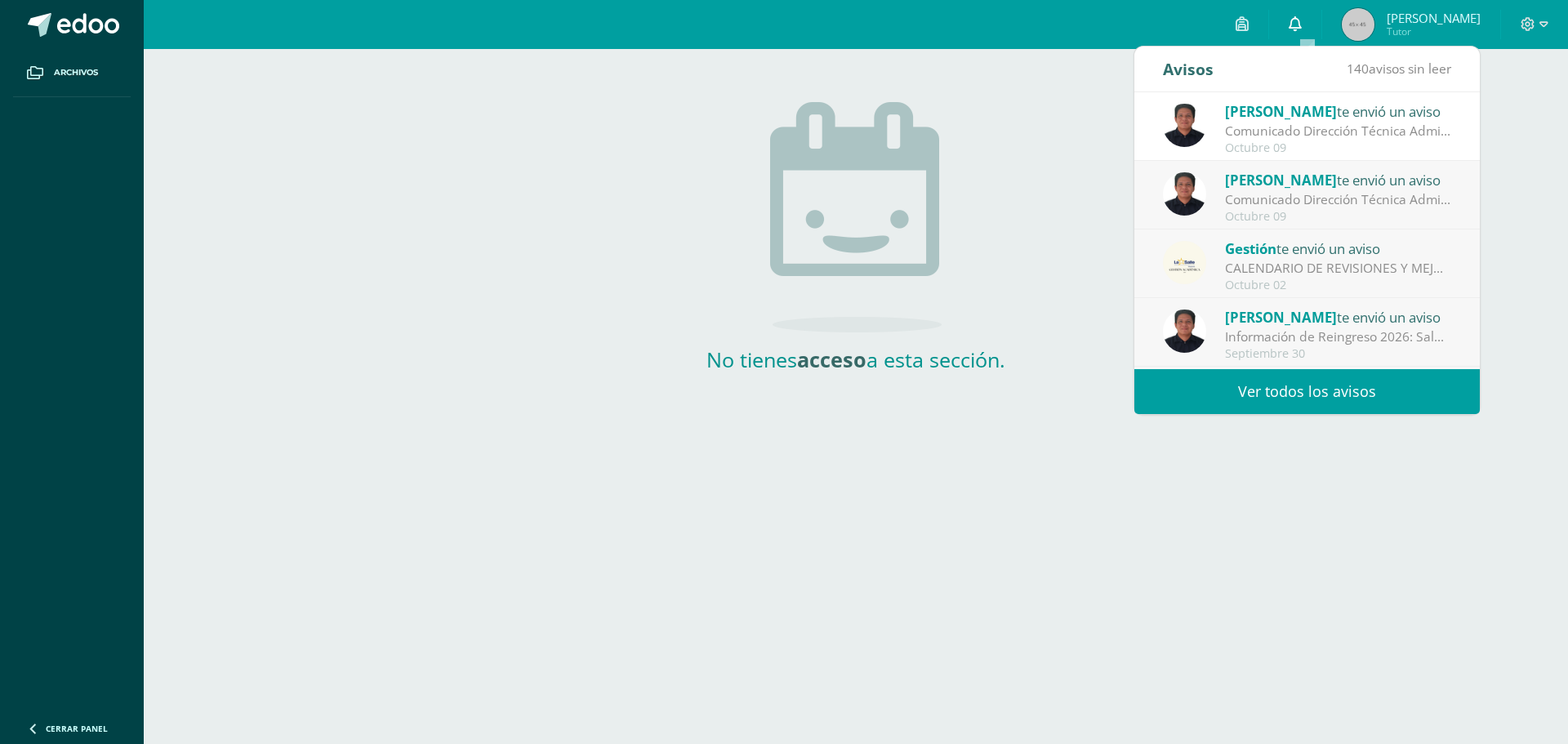
click at [1302, 19] on icon at bounding box center [1296, 24] width 13 height 15
click at [1299, 395] on link "Ver todos los avisos" at bounding box center [1307, 392] width 346 height 45
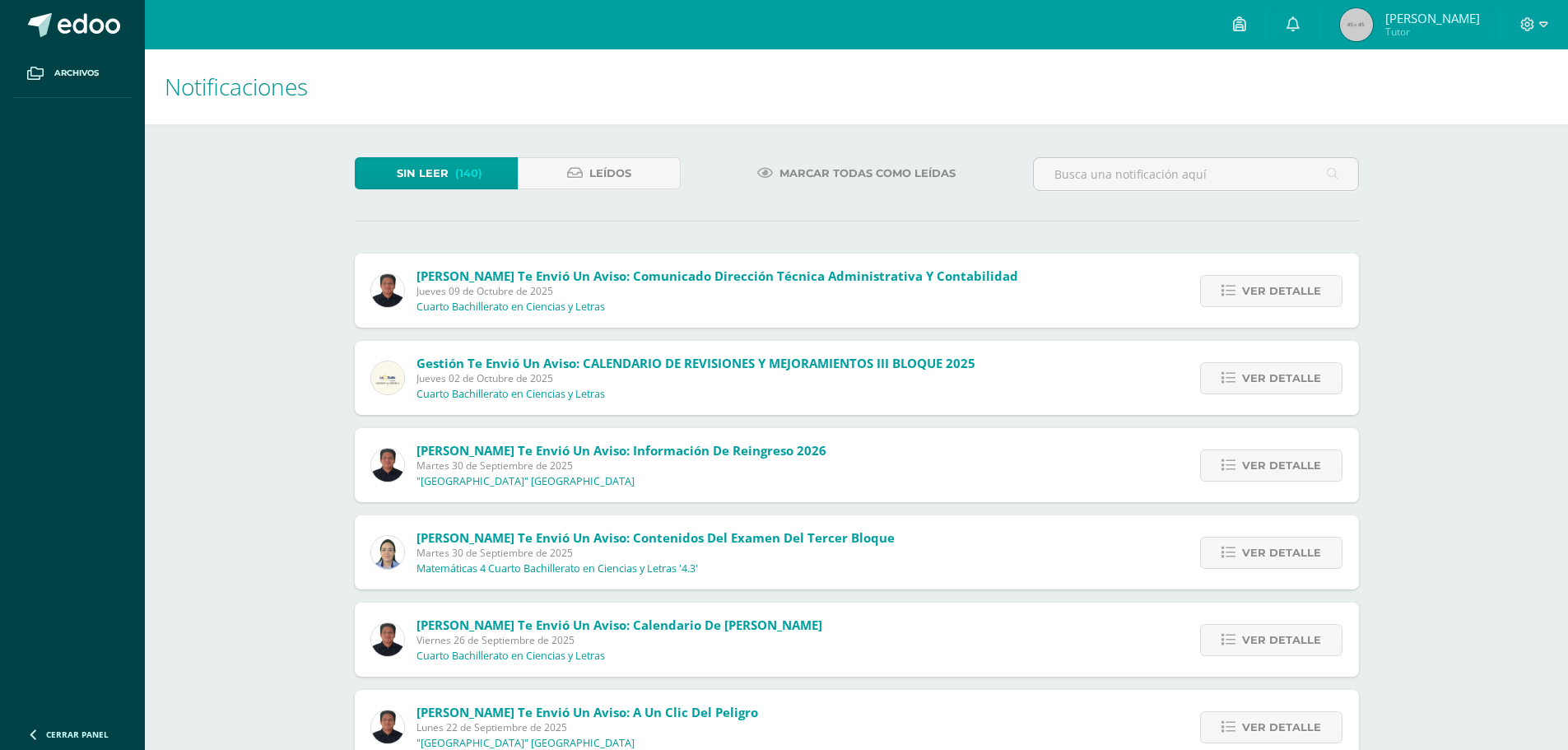
click at [1421, 27] on span "Tutor" at bounding box center [1432, 31] width 95 height 14
click at [1416, 17] on span "José Rigoberto" at bounding box center [1432, 18] width 95 height 17
click at [1373, 29] on img at bounding box center [1356, 24] width 33 height 33
click at [1541, 18] on icon at bounding box center [1544, 25] width 9 height 15
click at [1481, 90] on span "Configuración" at bounding box center [1492, 88] width 76 height 16
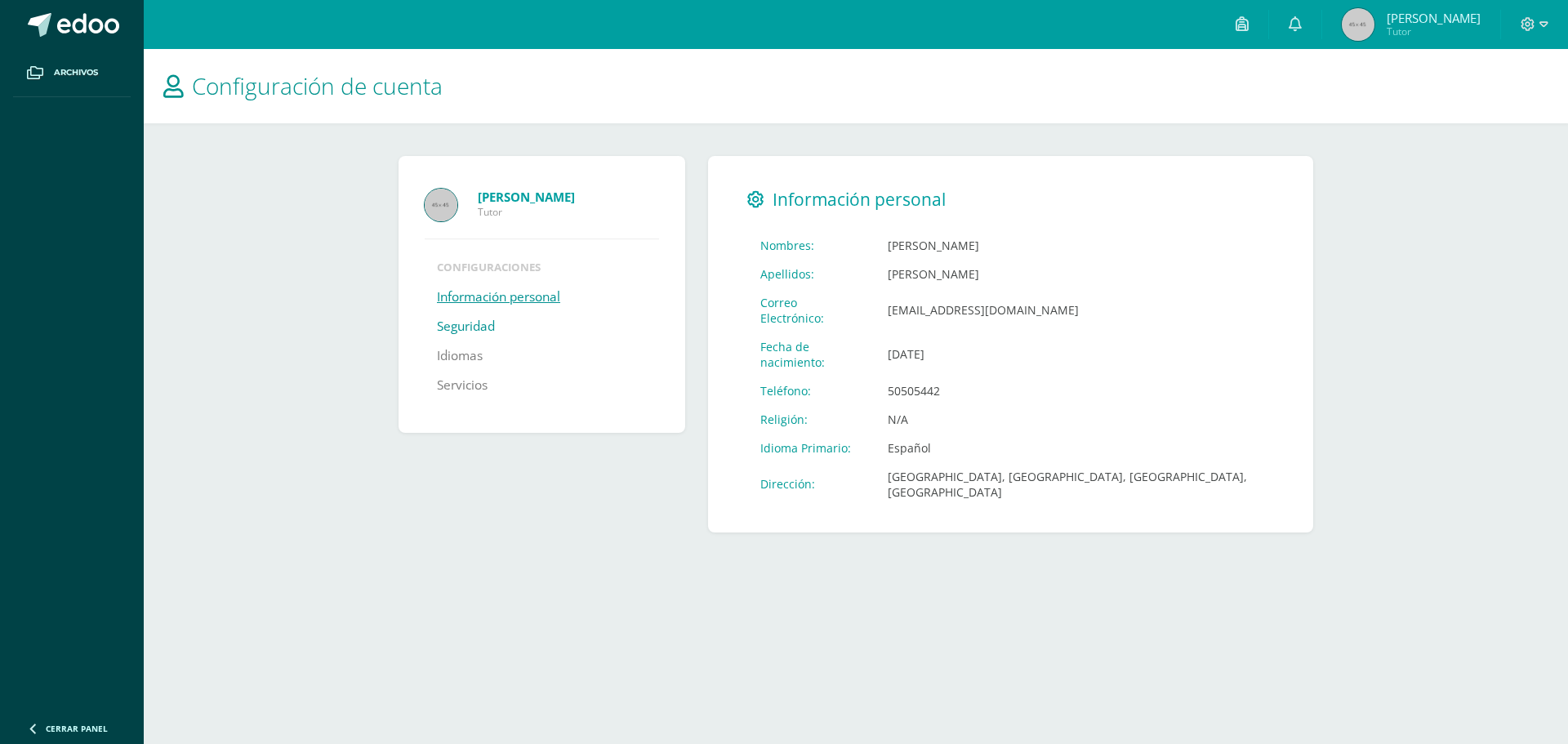
click at [474, 325] on link "Seguridad" at bounding box center [466, 327] width 58 height 29
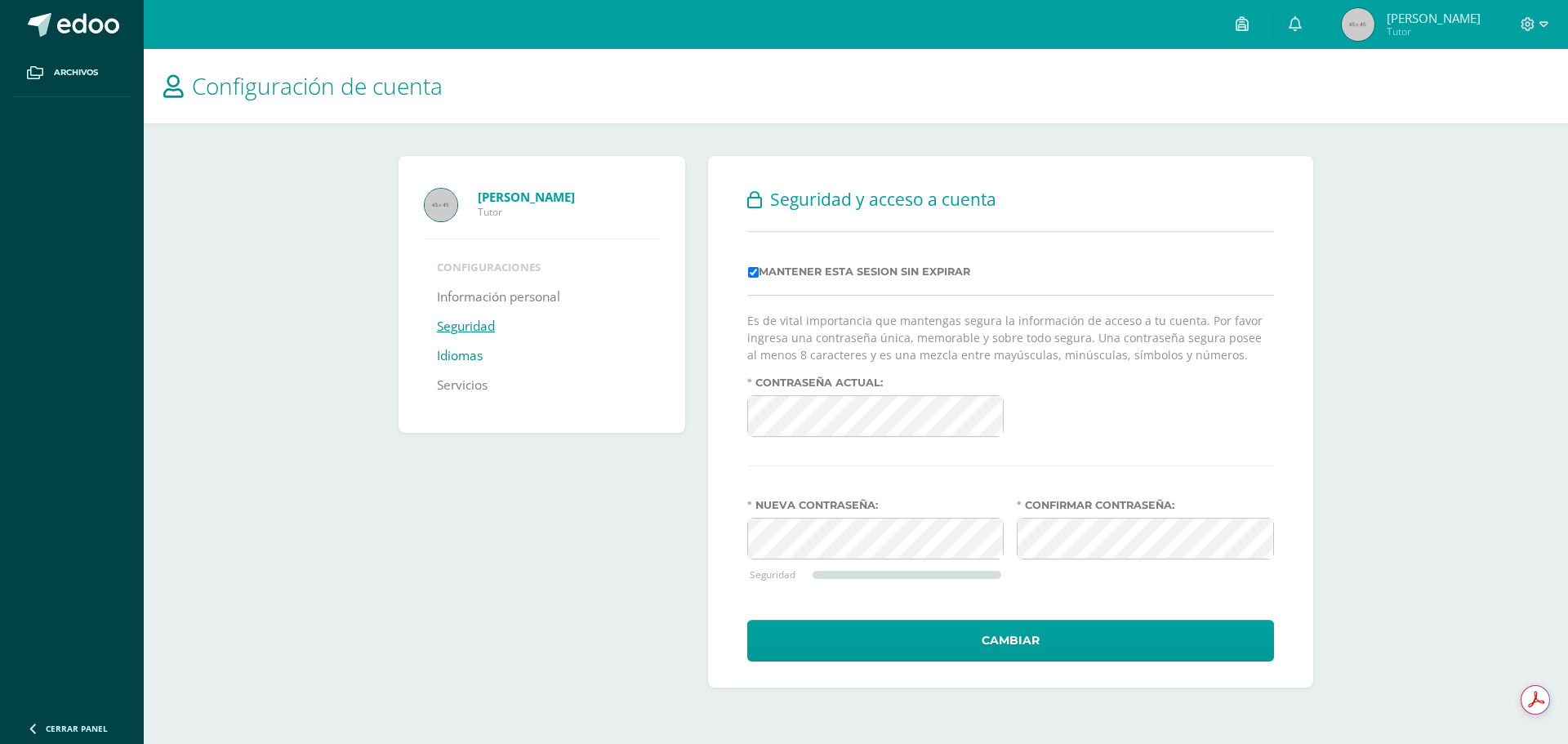
click at [458, 355] on link "Idiomas" at bounding box center [460, 356] width 46 height 29
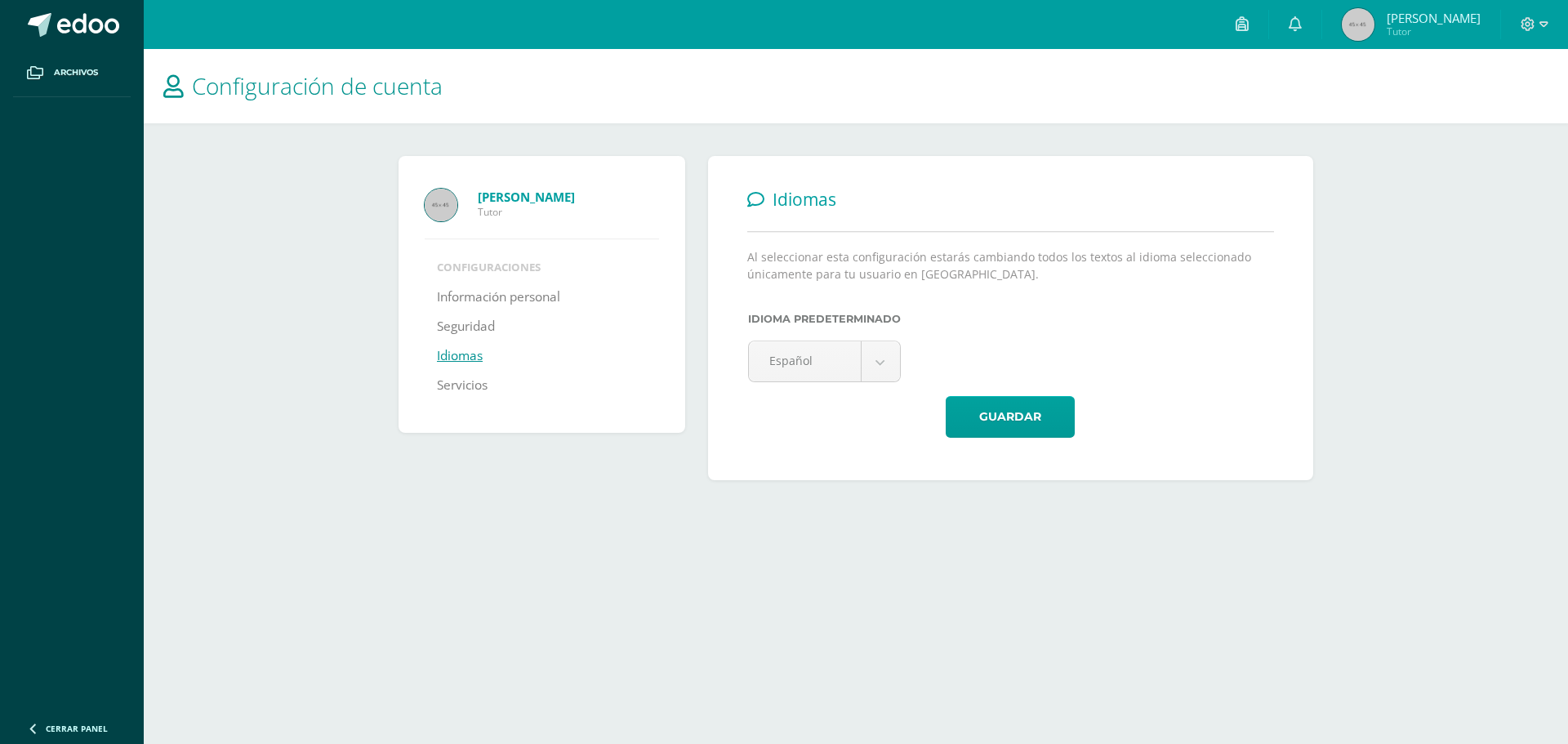
click at [434, 387] on ul "Configuraciones Información personal Seguridad Idiomas Servicios" at bounding box center [541, 330] width 234 height 141
click at [446, 392] on link "Servicios" at bounding box center [462, 385] width 51 height 29
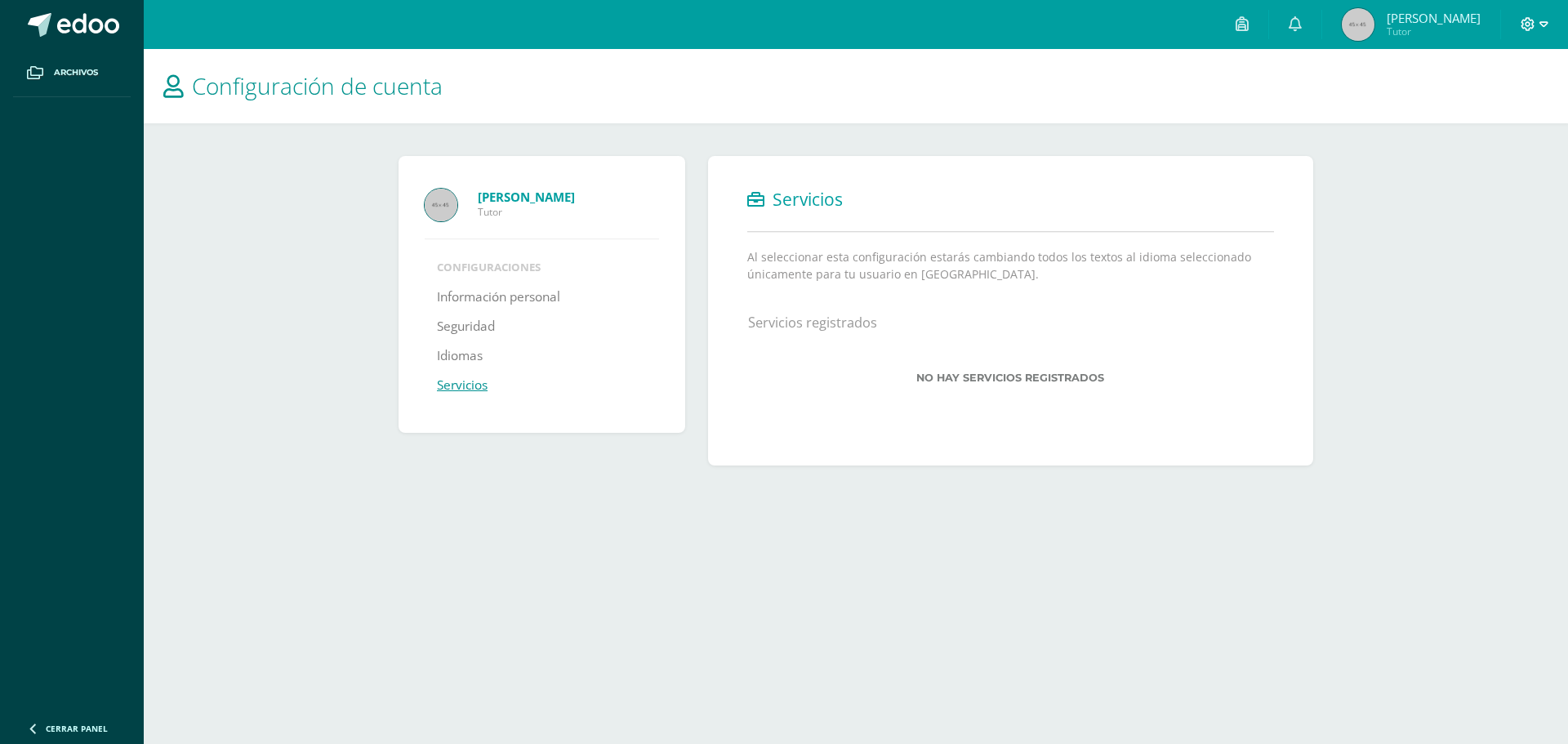
click at [1544, 27] on icon at bounding box center [1544, 25] width 9 height 15
click at [1504, 113] on span "Cerrar sesión" at bounding box center [1493, 112] width 73 height 16
